Goal: Check status: Check status

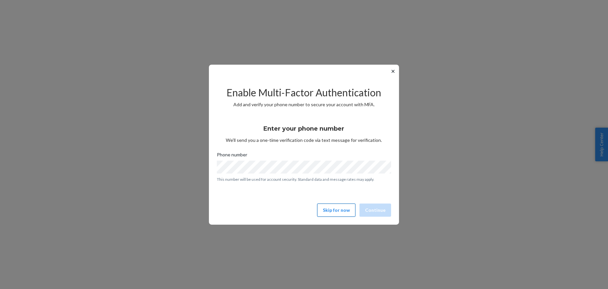
click at [348, 208] on button "Skip for now" at bounding box center [336, 210] width 38 height 13
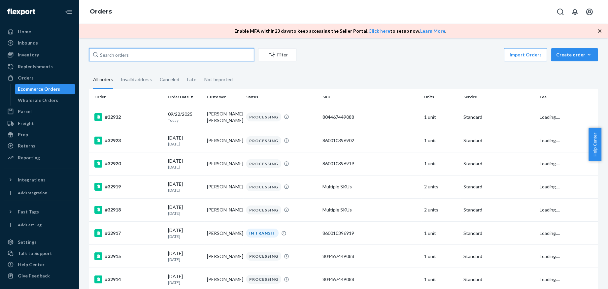
click at [134, 60] on input "text" at bounding box center [171, 54] width 165 height 13
paste input "32788"
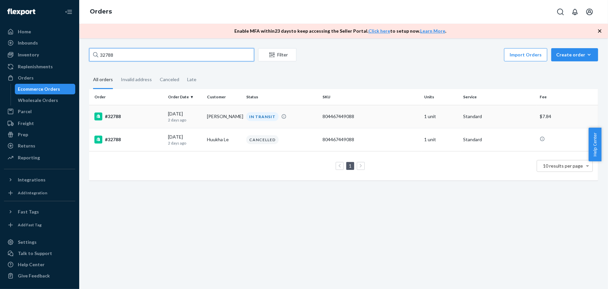
type input "32788"
click at [139, 119] on div "#32788" at bounding box center [128, 116] width 68 height 8
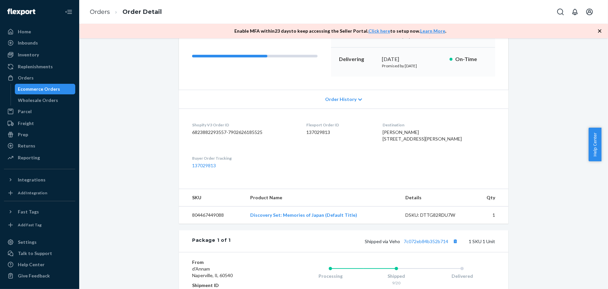
scroll to position [94, 0]
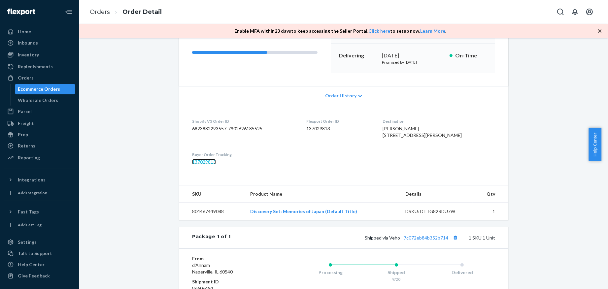
click at [204, 165] on link "137029813" at bounding box center [204, 162] width 24 height 6
